Goal: Task Accomplishment & Management: Manage account settings

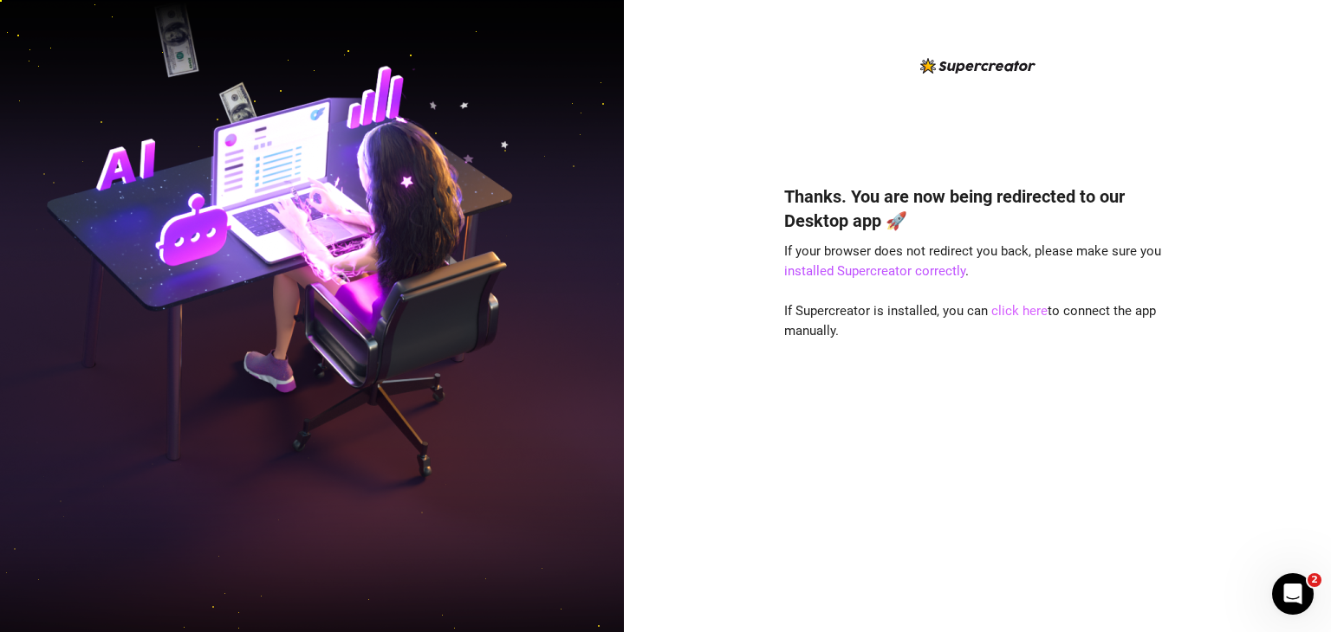
click at [1027, 313] on link "click here" at bounding box center [1019, 311] width 56 height 16
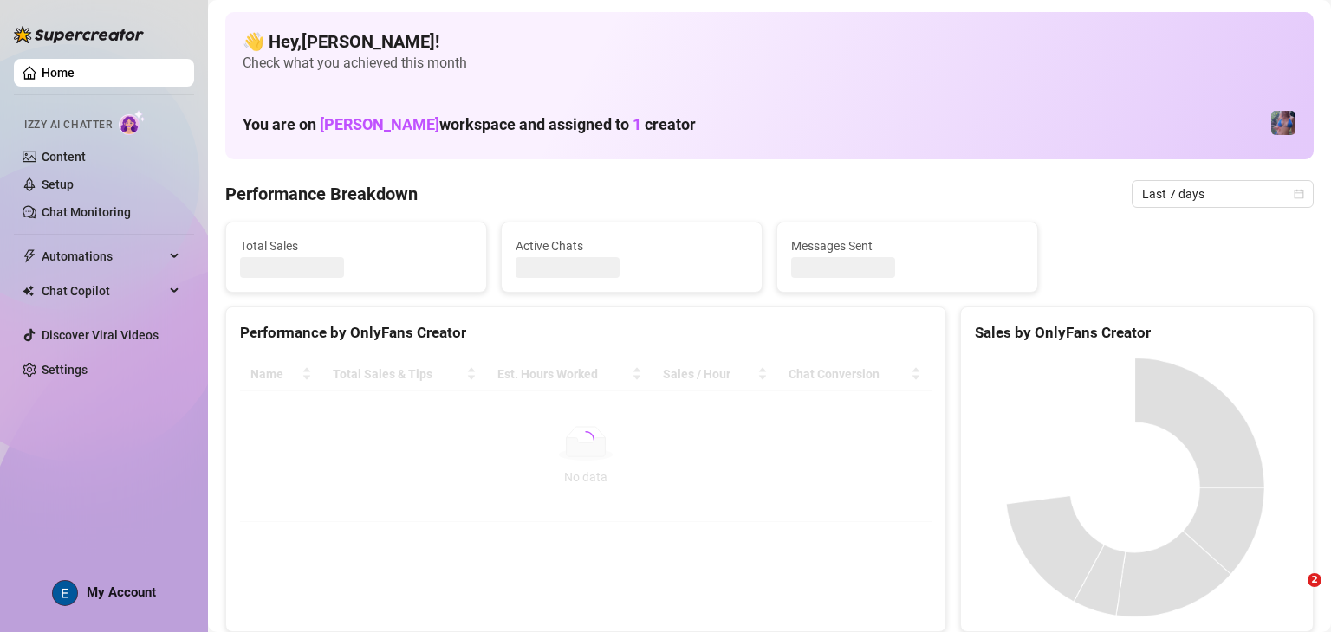
click at [121, 593] on span "My Account" at bounding box center [121, 593] width 69 height 16
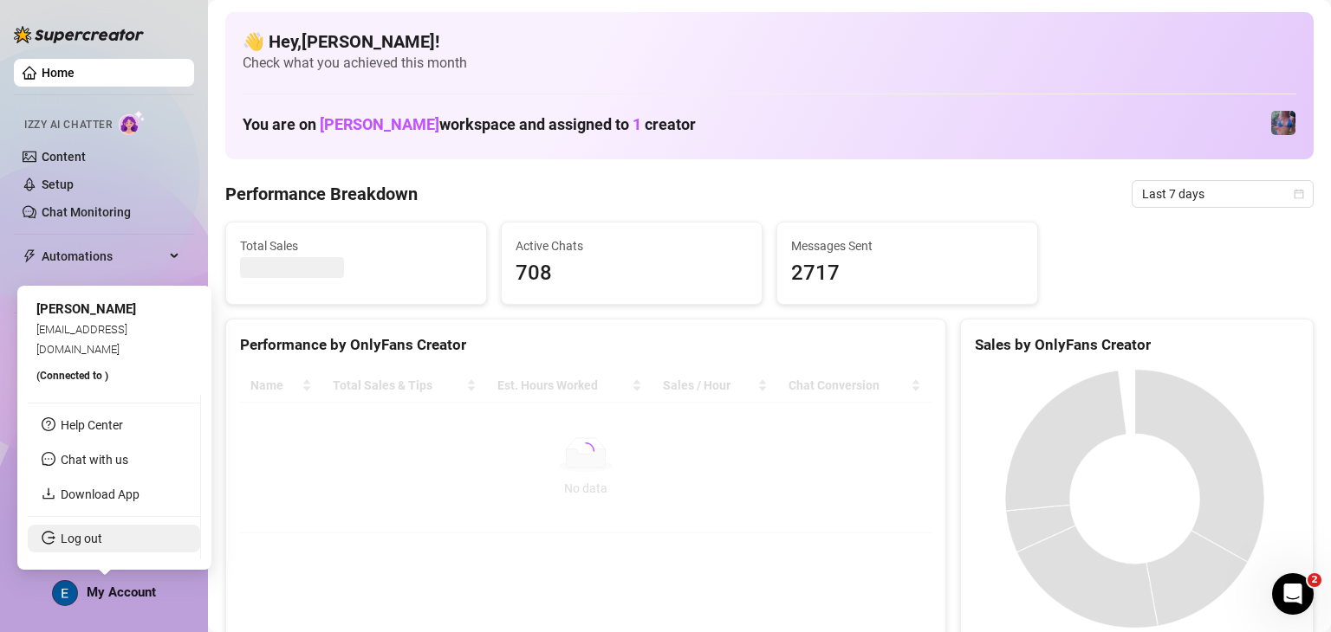
click at [97, 545] on link "Log out" at bounding box center [82, 539] width 42 height 14
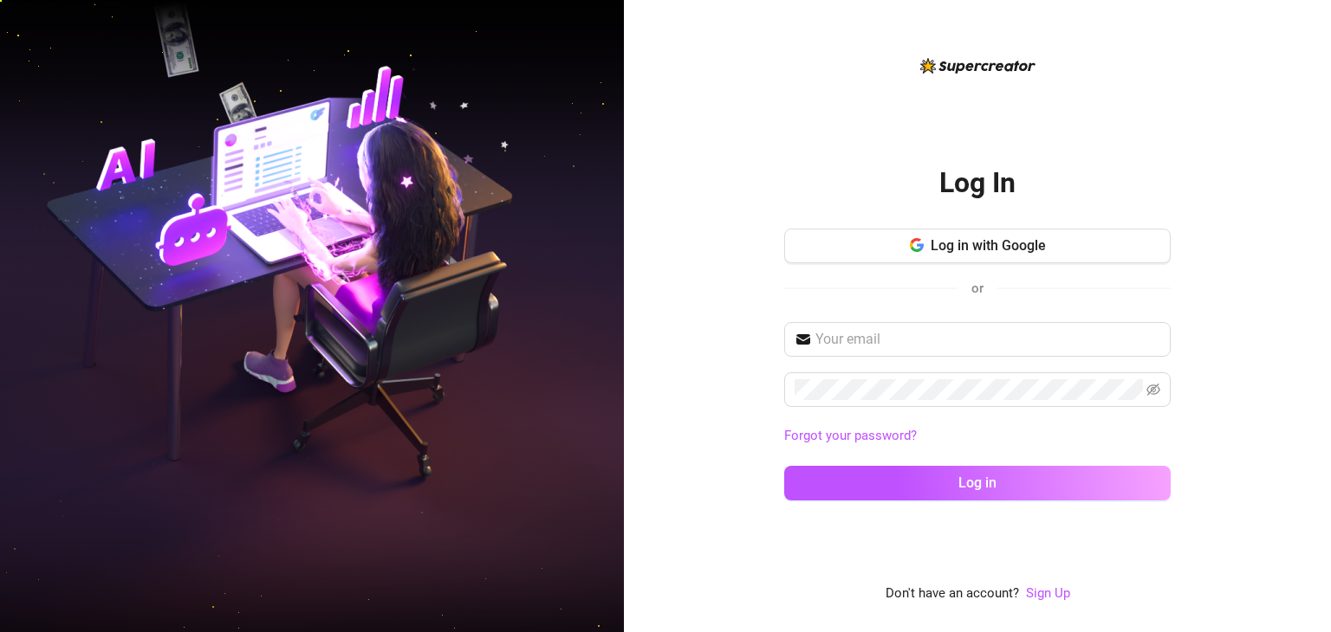
click at [908, 318] on div "Log in with Google or" at bounding box center [977, 276] width 386 height 94
click at [908, 334] on input "text" at bounding box center [987, 339] width 345 height 21
type input "[EMAIL_ADDRESS][DOMAIN_NAME]"
click at [784, 466] on button "Log in" at bounding box center [977, 483] width 386 height 35
